Goal: Transaction & Acquisition: Purchase product/service

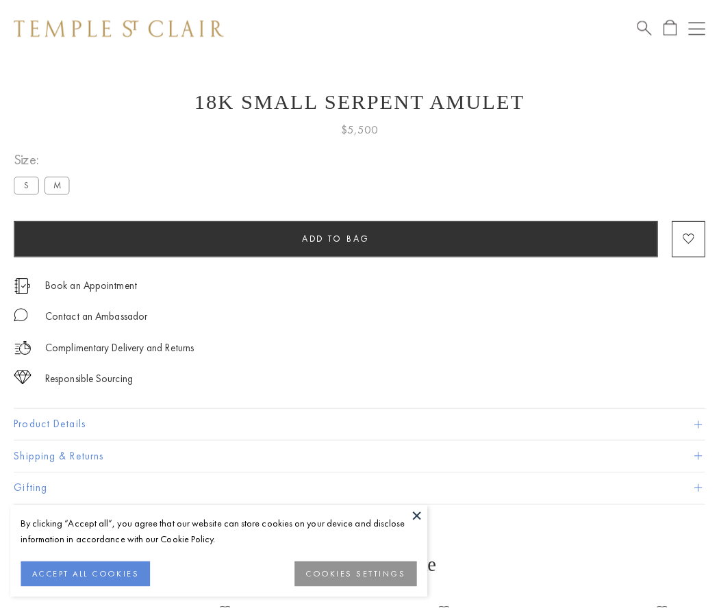
scroll to position [18, 0]
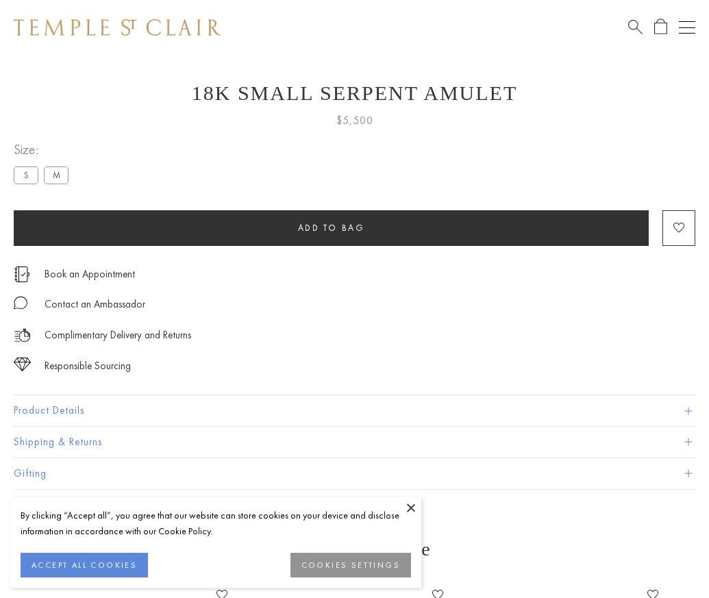
click at [331, 227] on span "Add to bag" at bounding box center [331, 228] width 67 height 12
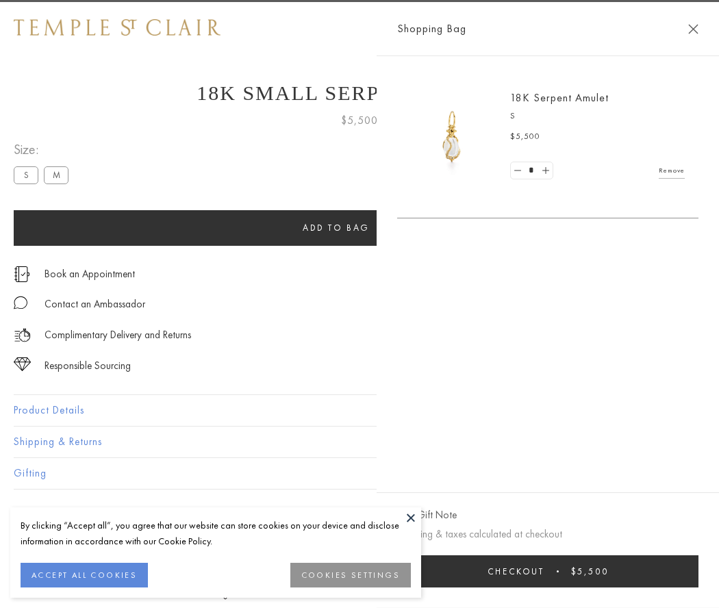
click at [545, 571] on span "Checkout" at bounding box center [516, 572] width 57 height 12
